Goal: Navigation & Orientation: Find specific page/section

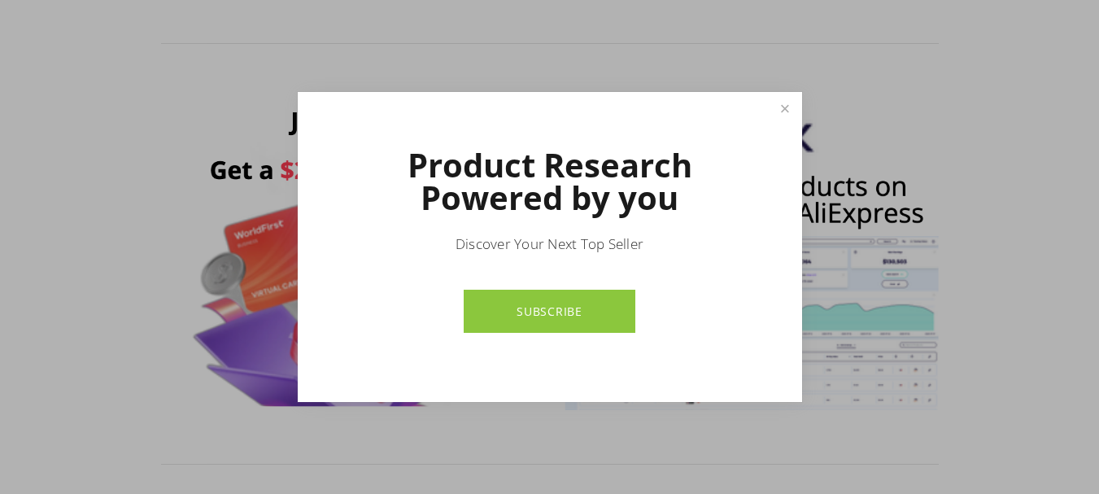
scroll to position [1058, 0]
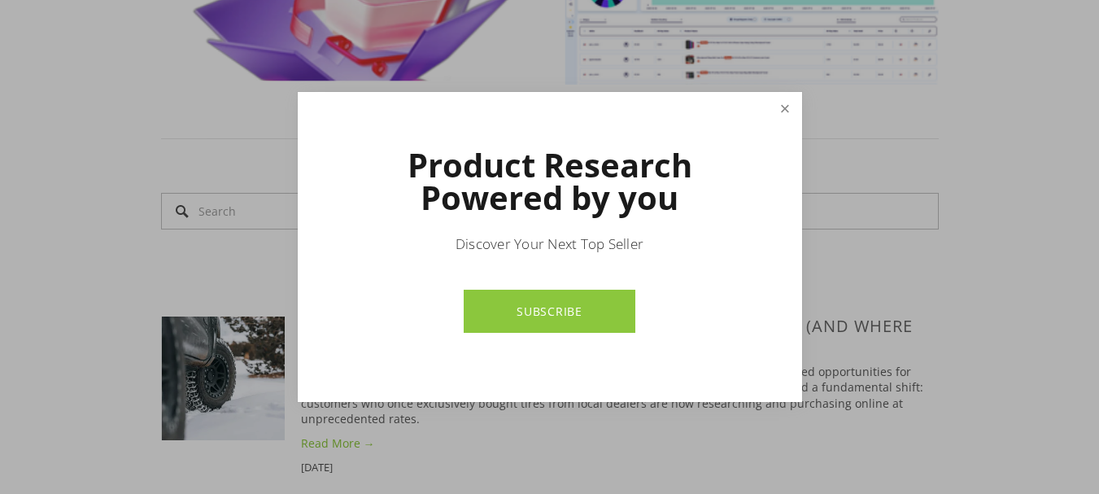
click at [793, 97] on link "Close" at bounding box center [785, 108] width 28 height 28
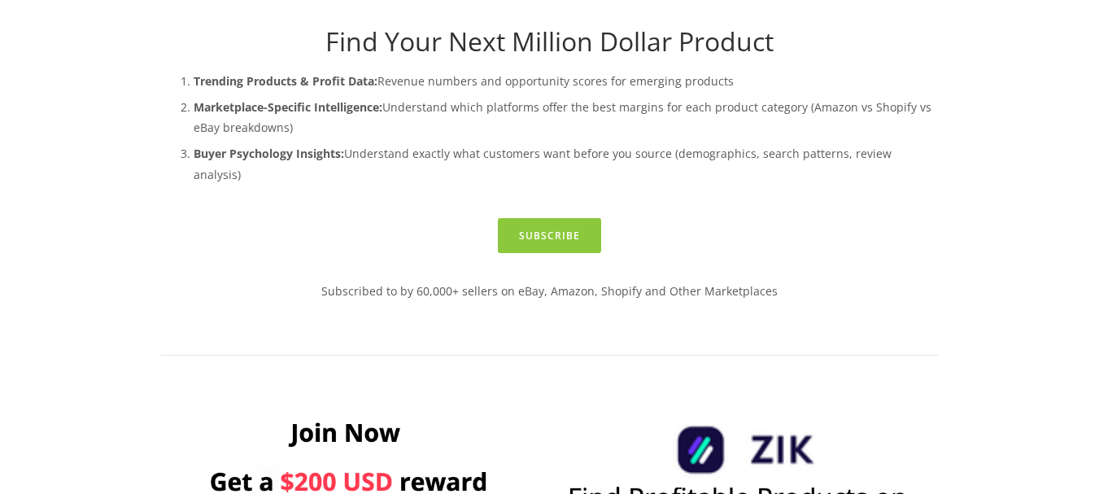
scroll to position [0, 0]
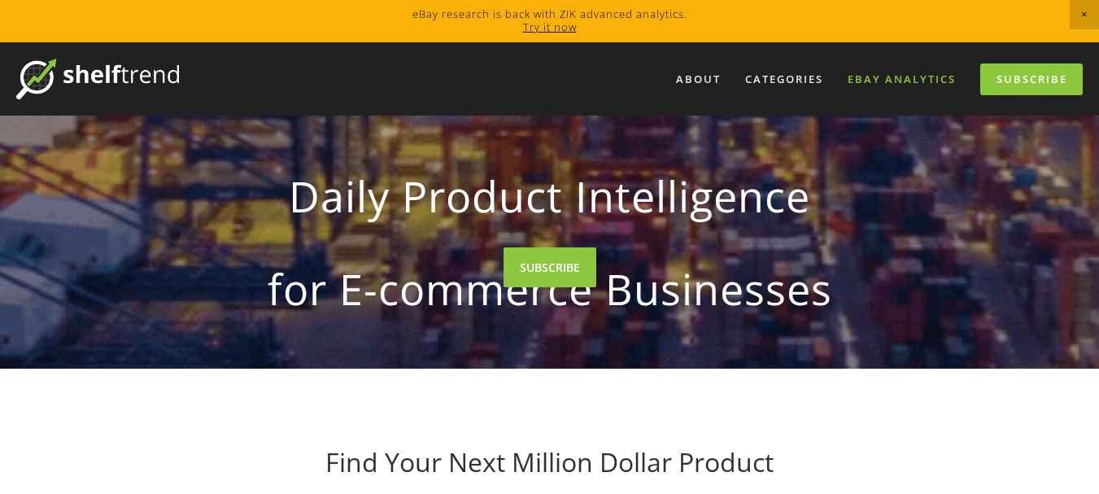
click at [876, 76] on link "eBay Analytics" at bounding box center [901, 79] width 129 height 27
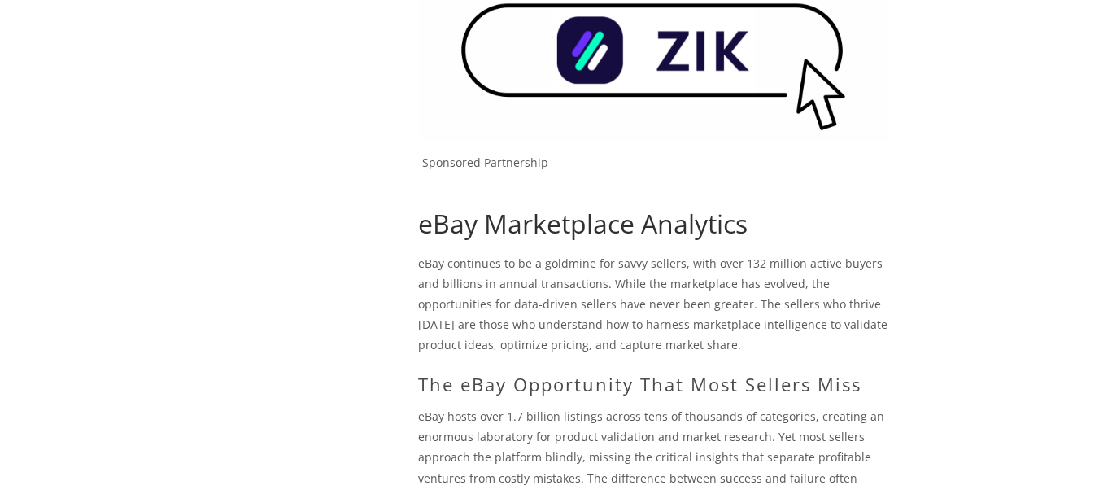
scroll to position [48, 0]
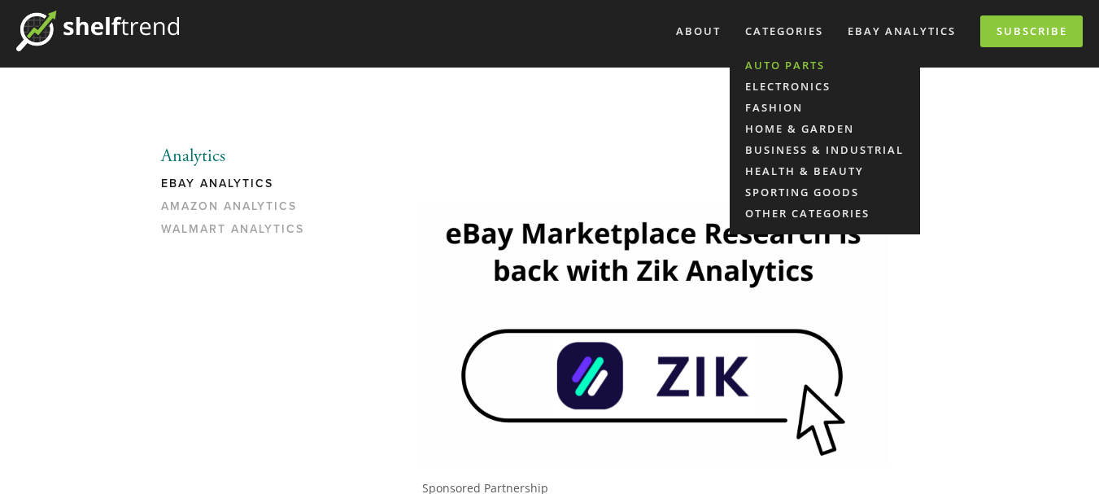
click at [775, 65] on link "Auto Parts" at bounding box center [825, 65] width 190 height 21
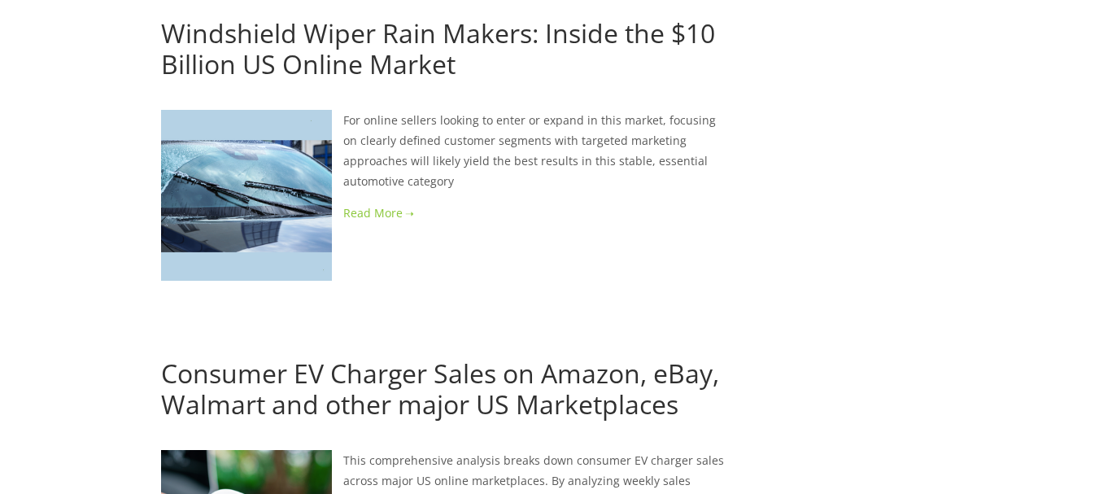
scroll to position [3173, 0]
